Goal: Find specific page/section

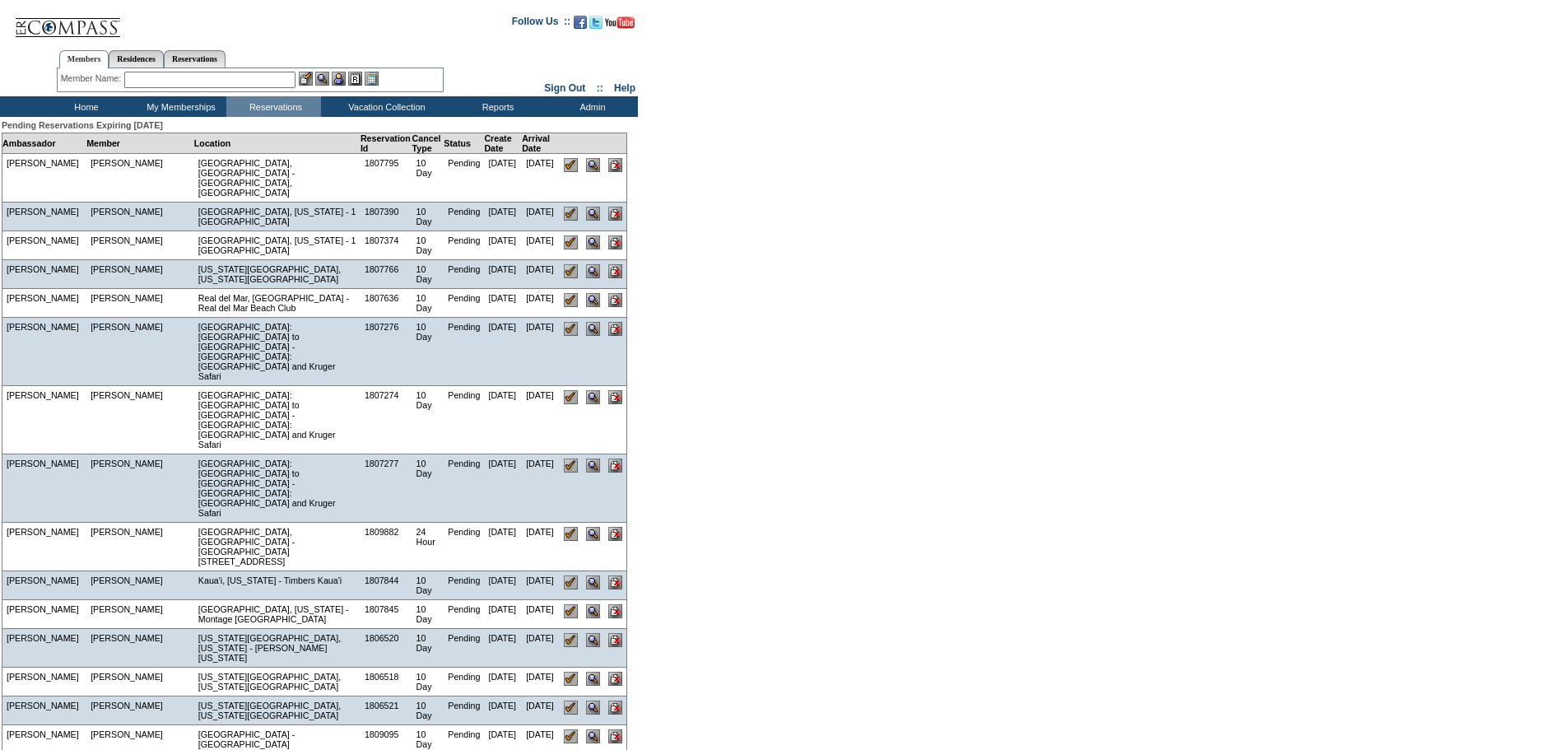
click at [160, 87] on input "text" at bounding box center [210, 79] width 171 height 16
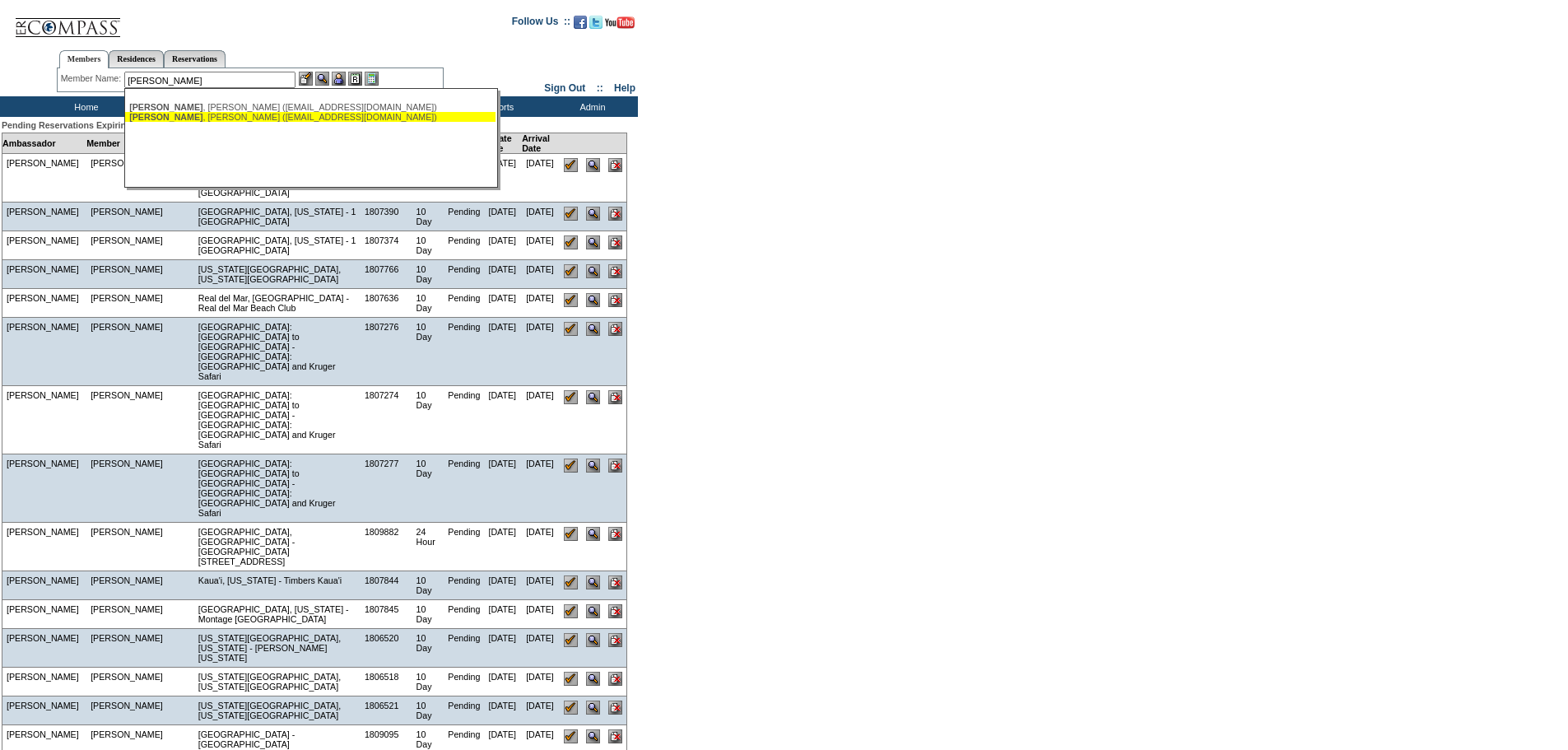
click at [195, 118] on div "Bostelman , Jerry (jbbostelman@gmail.com)" at bounding box center [310, 116] width 362 height 9
type input "Bostelman, Jerry (jbbostelman@gmail.com)"
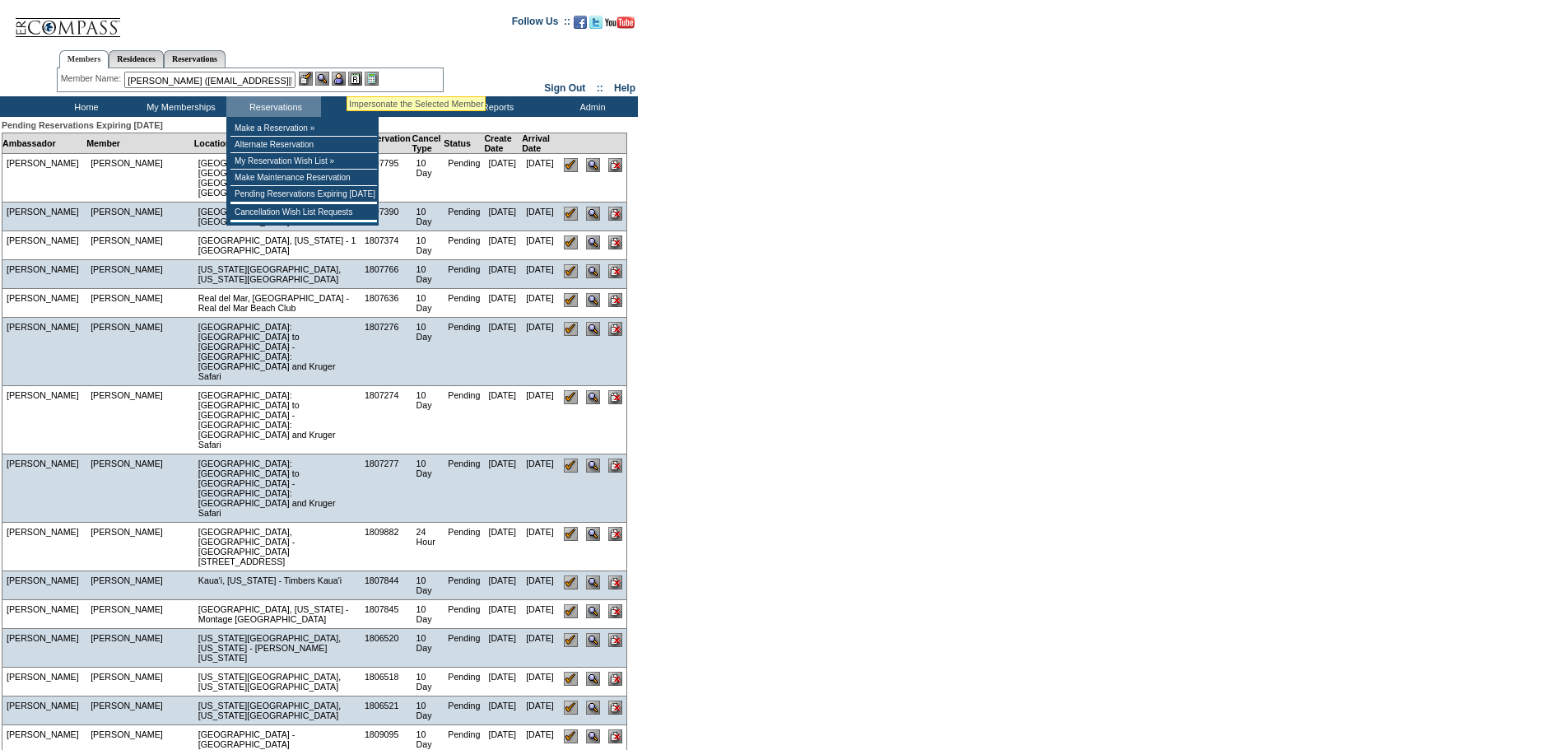
click at [346, 76] on img at bounding box center [338, 78] width 14 height 14
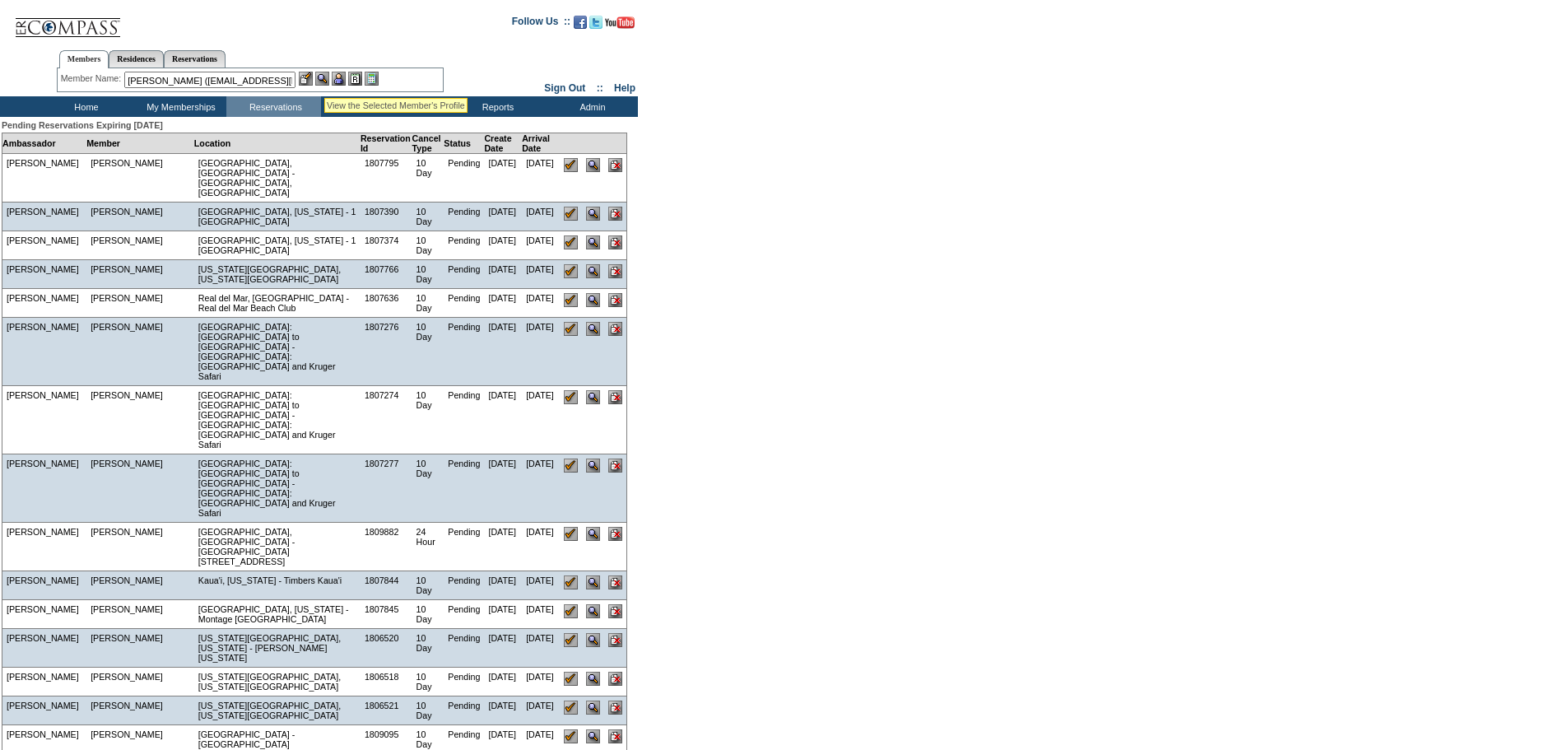
click at [324, 78] on img at bounding box center [322, 78] width 14 height 14
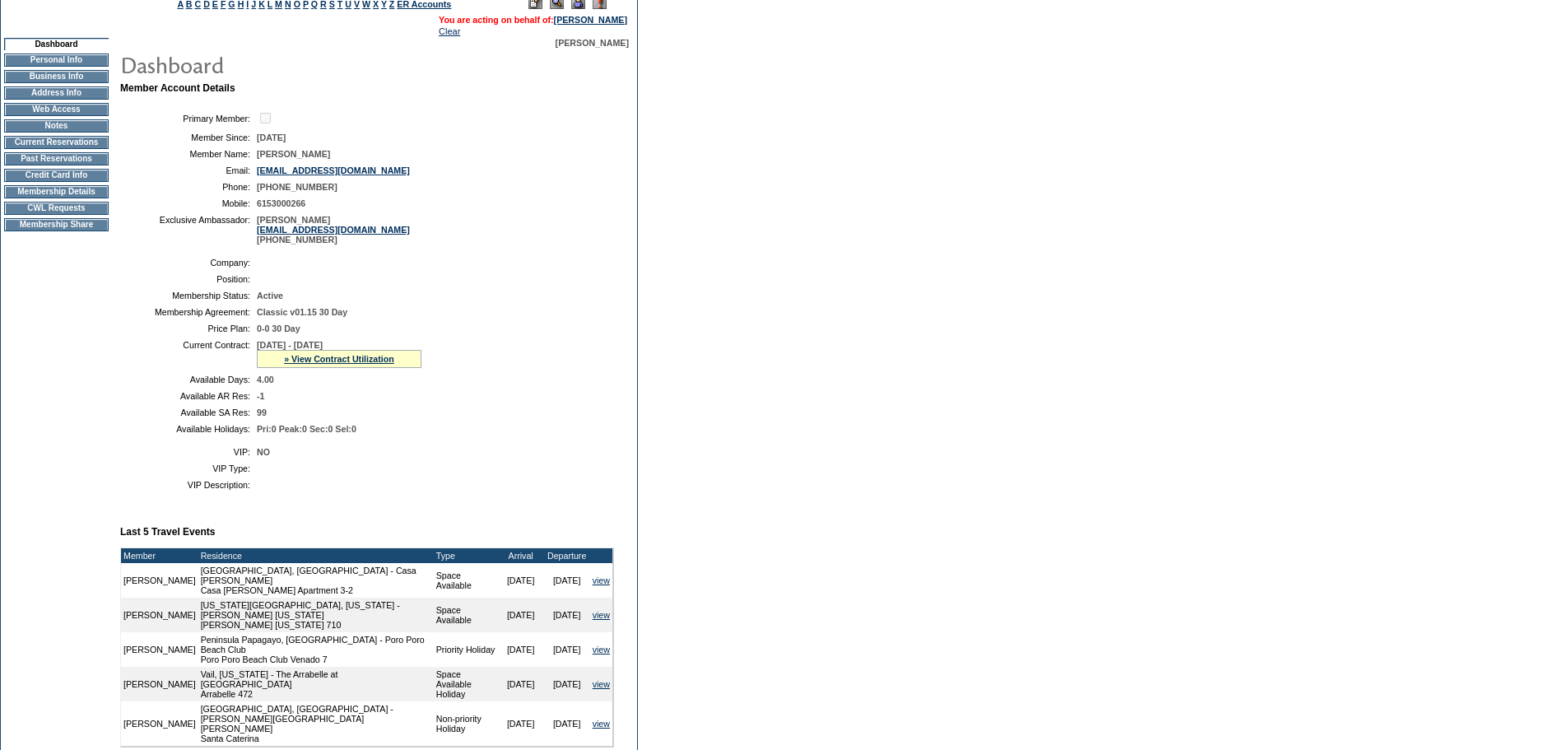
scroll to position [119, 0]
click at [48, 200] on td "Membership Details" at bounding box center [56, 193] width 105 height 13
